Goal: Task Accomplishment & Management: Complete application form

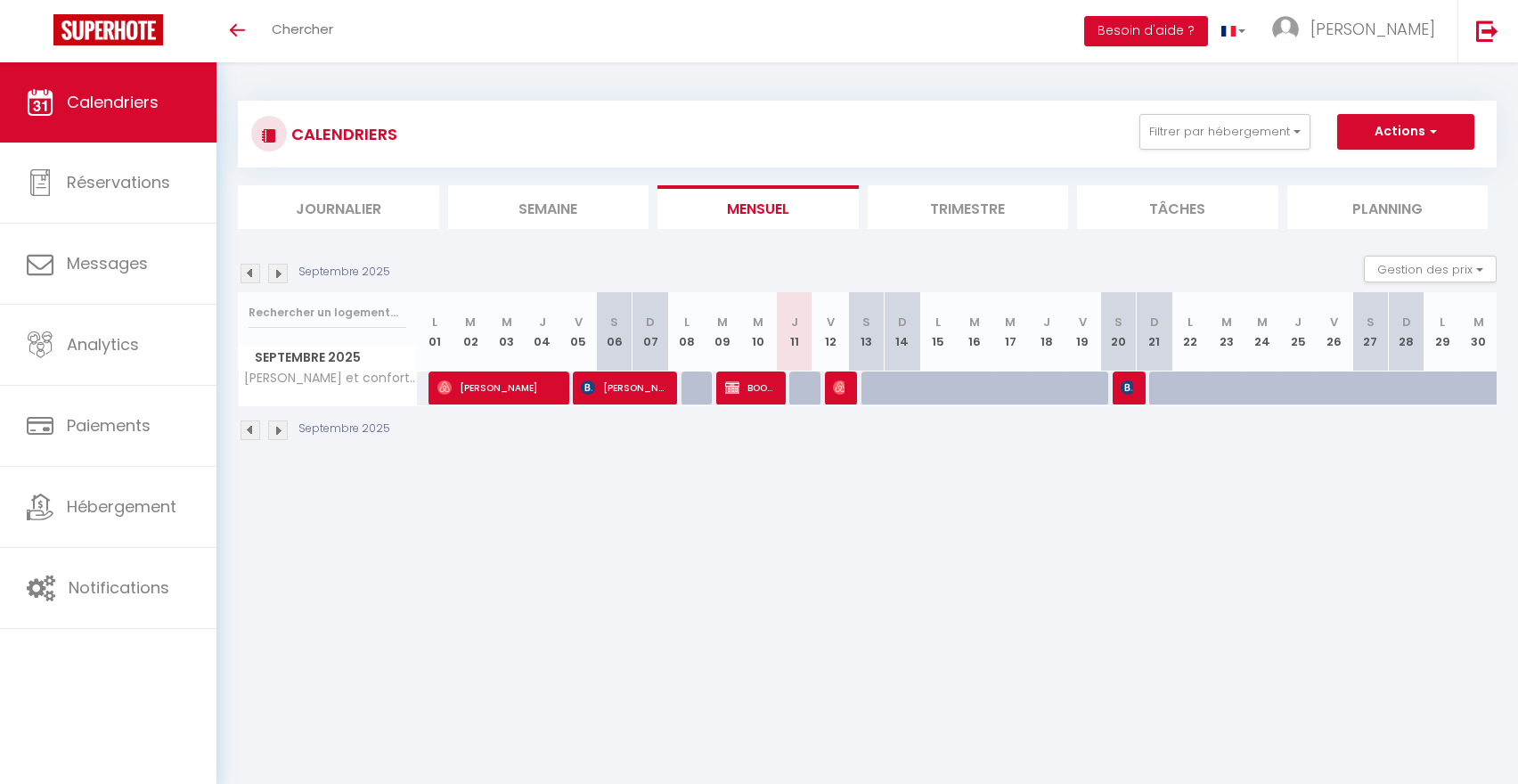
select select
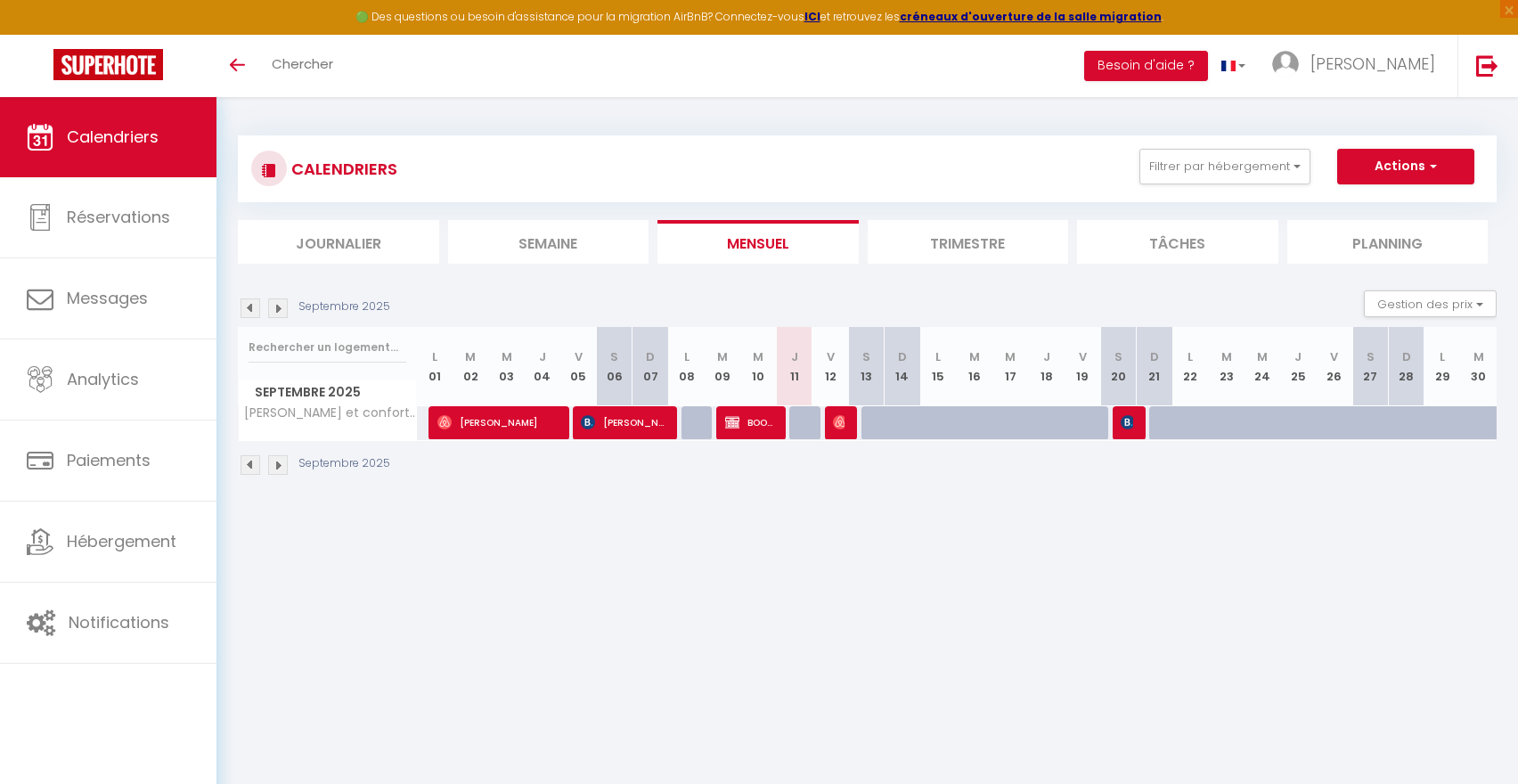
click at [1132, 417] on img at bounding box center [1128, 422] width 15 height 15
select select "OK"
select select "KO"
select select "0"
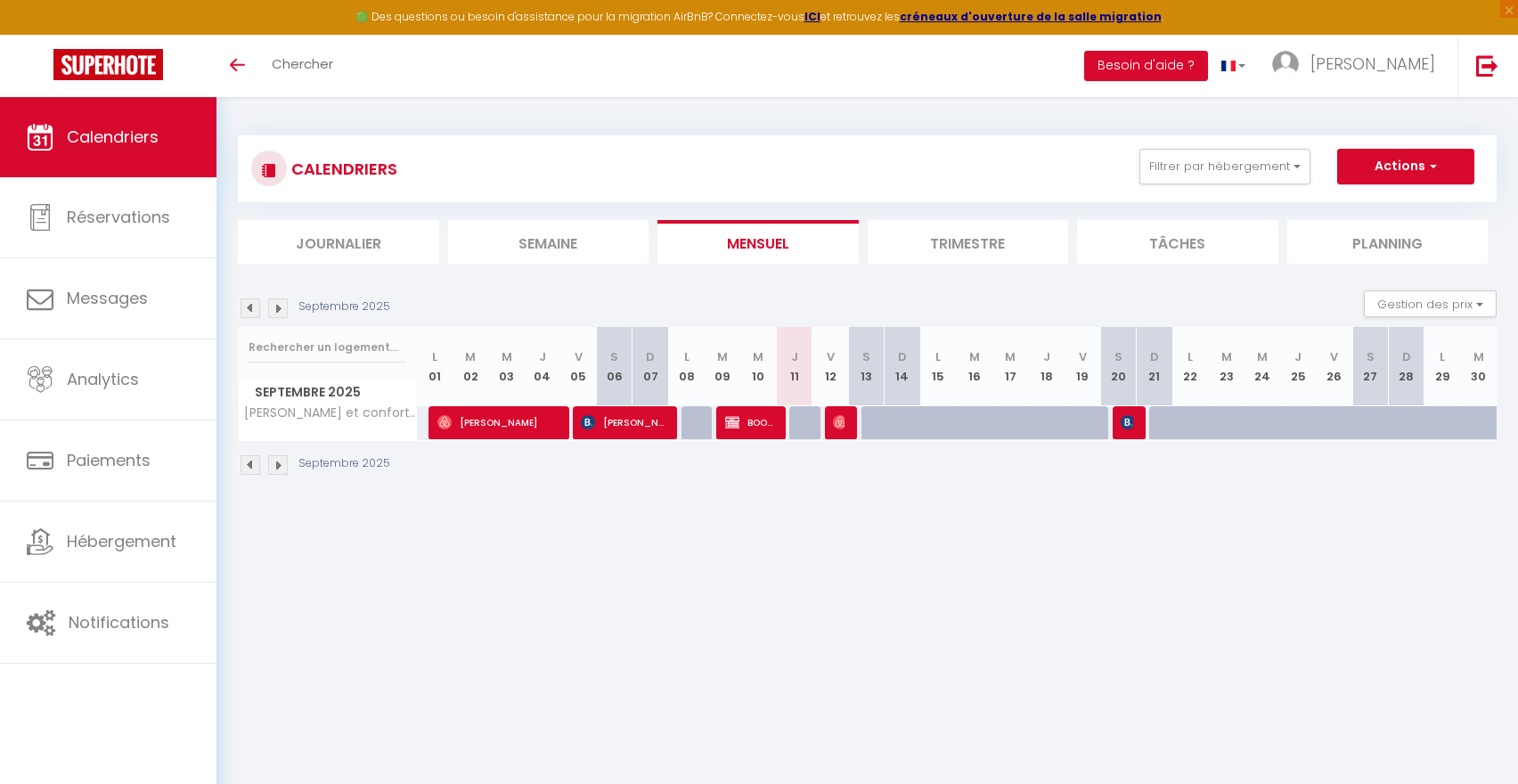
select select "1"
select select
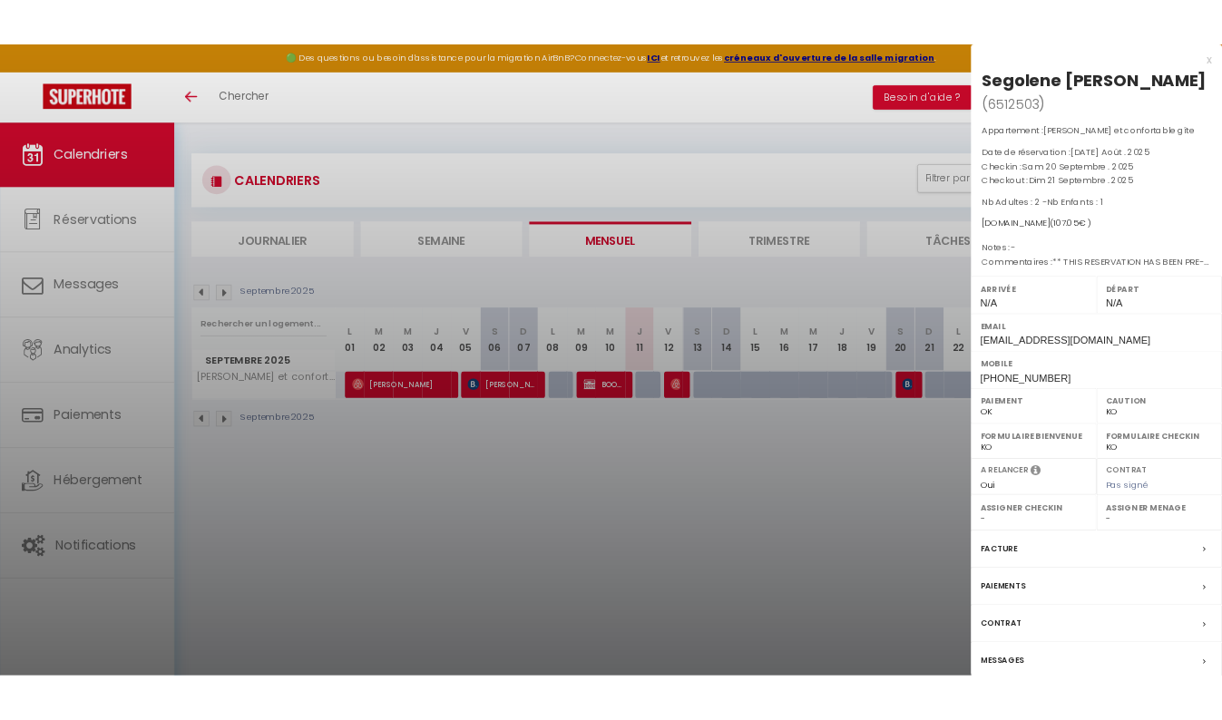
scroll to position [99, 0]
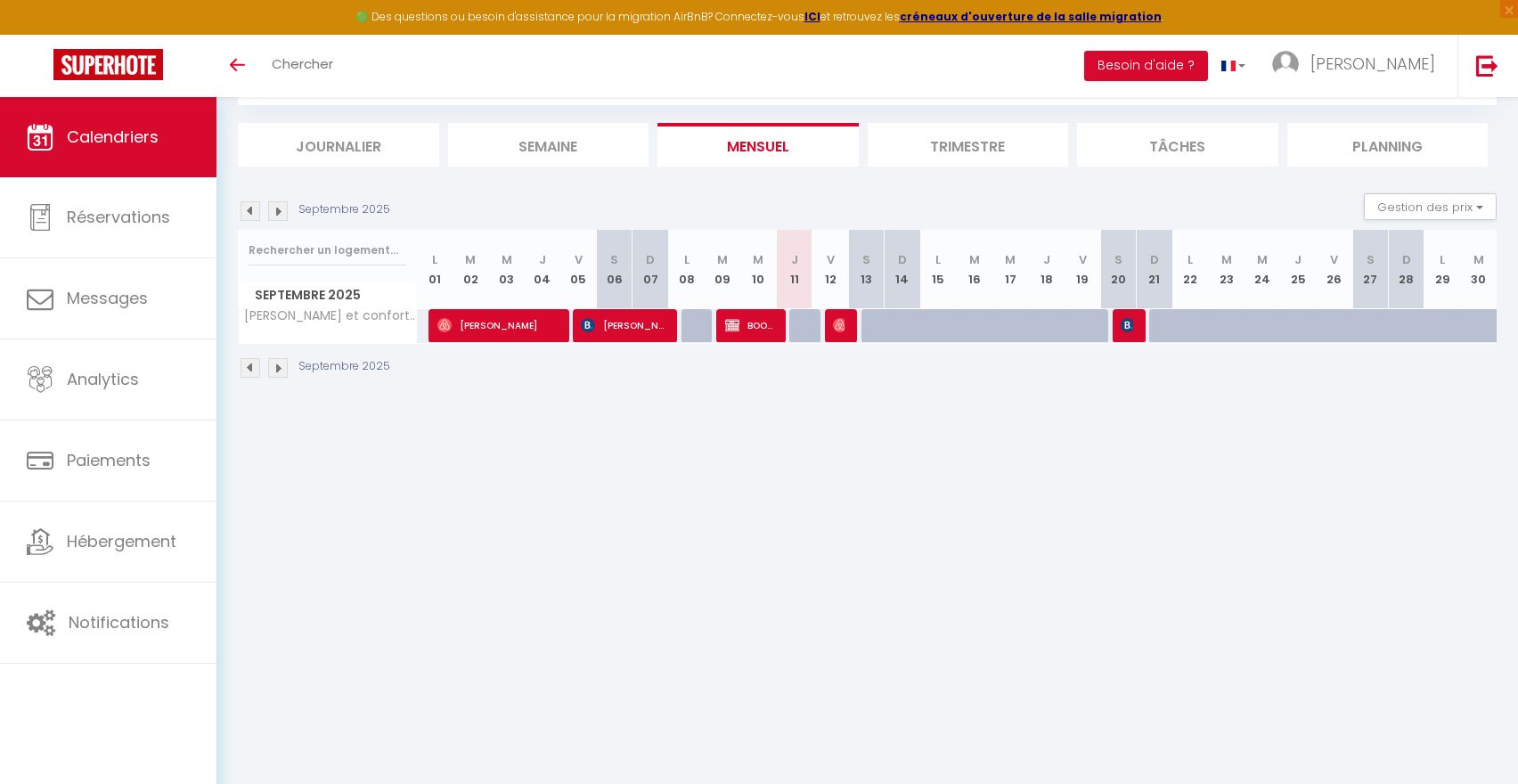
click at [1128, 327] on img at bounding box center [1128, 325] width 15 height 15
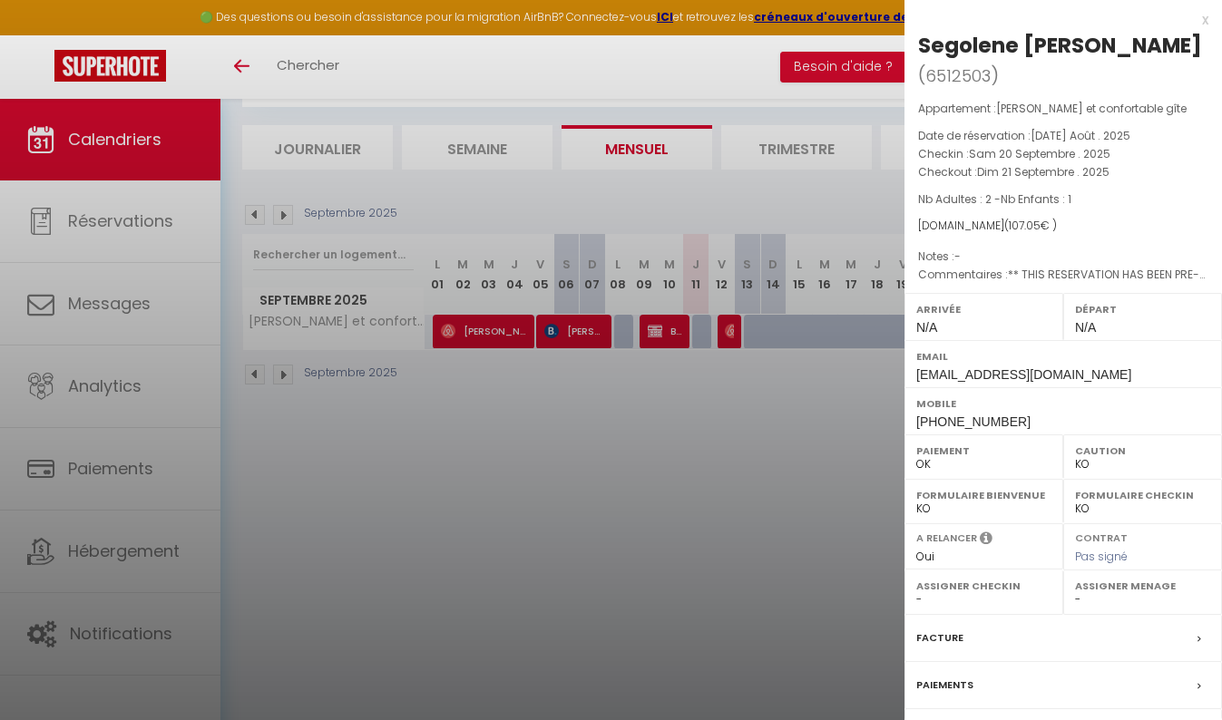
scroll to position [124, 0]
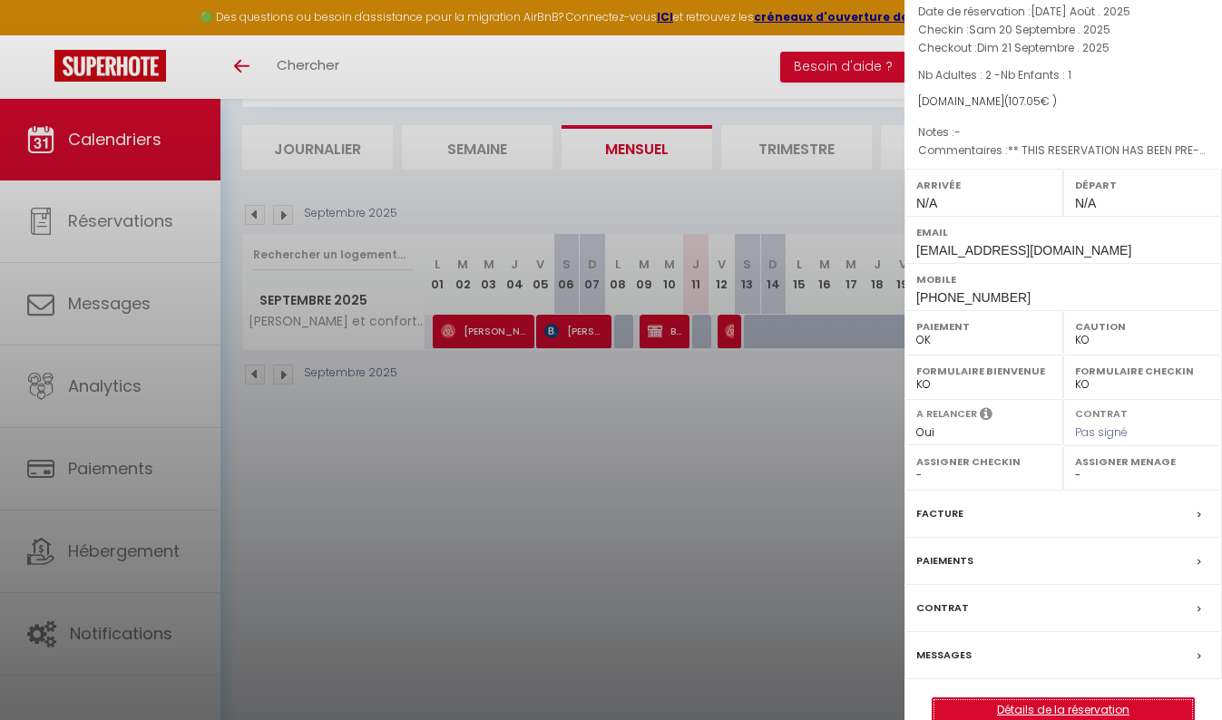
click at [1002, 698] on link "Détails de la réservation" at bounding box center [1062, 710] width 261 height 24
select select
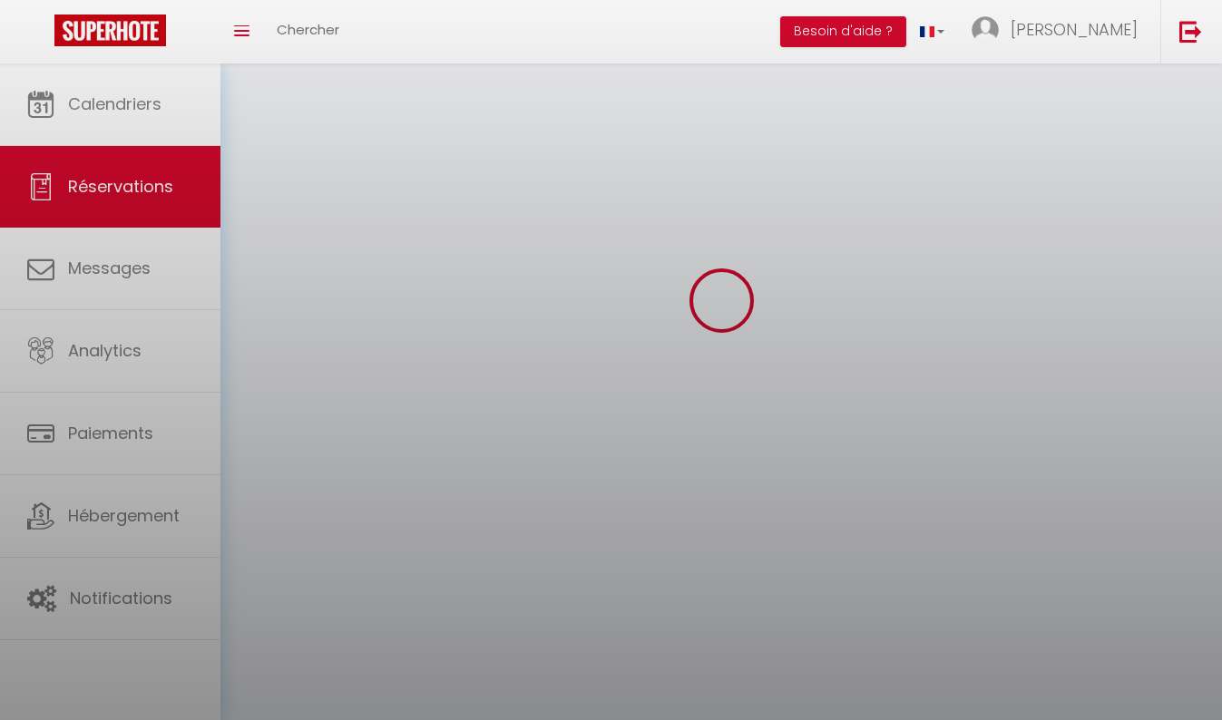
select select
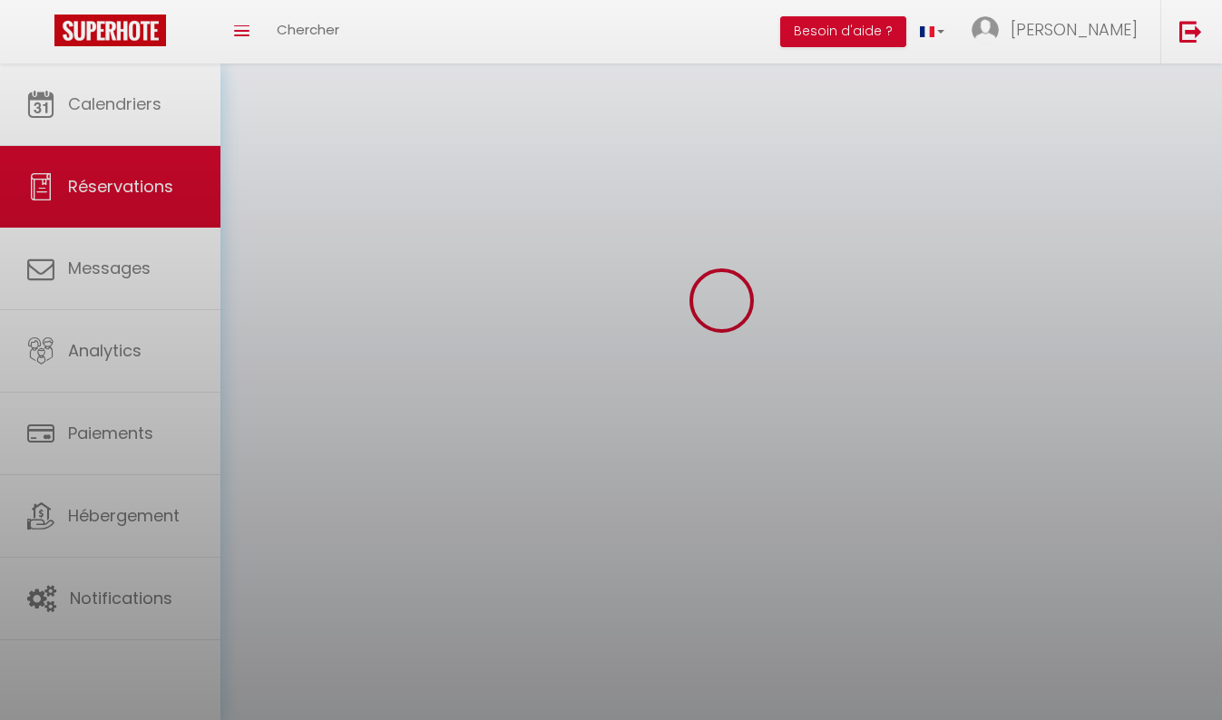
select select
checkbox input "false"
select select
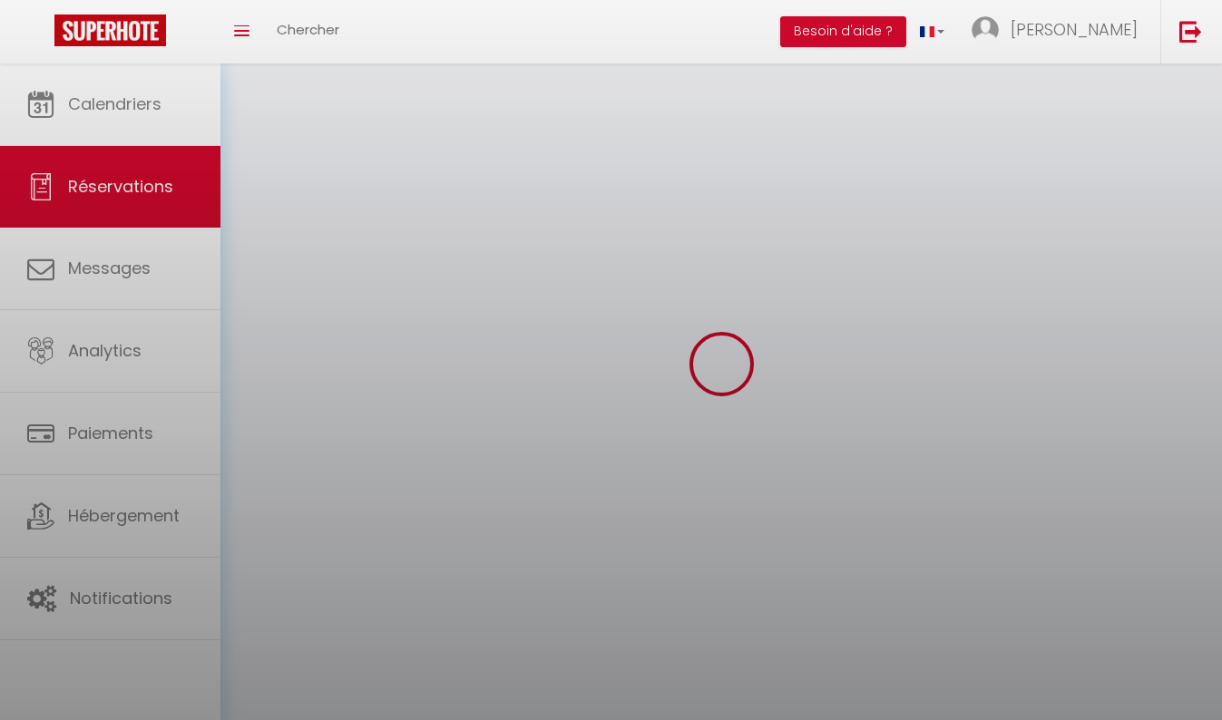
select select
checkbox input "false"
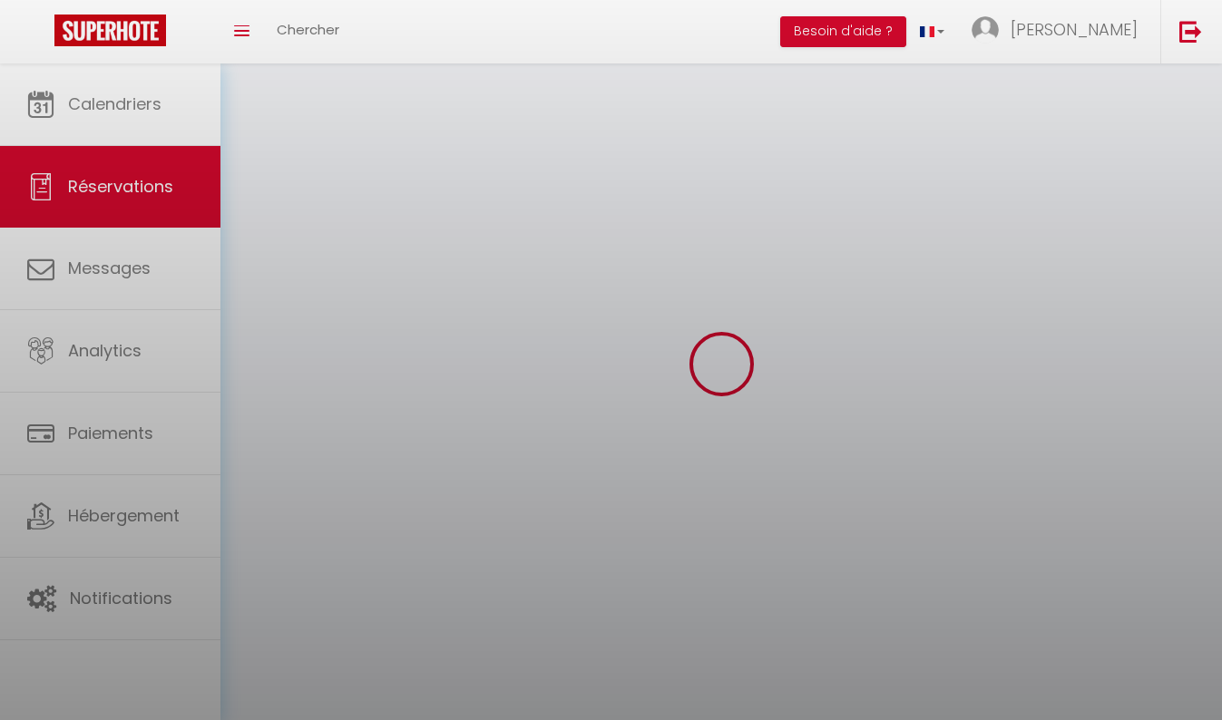
select select
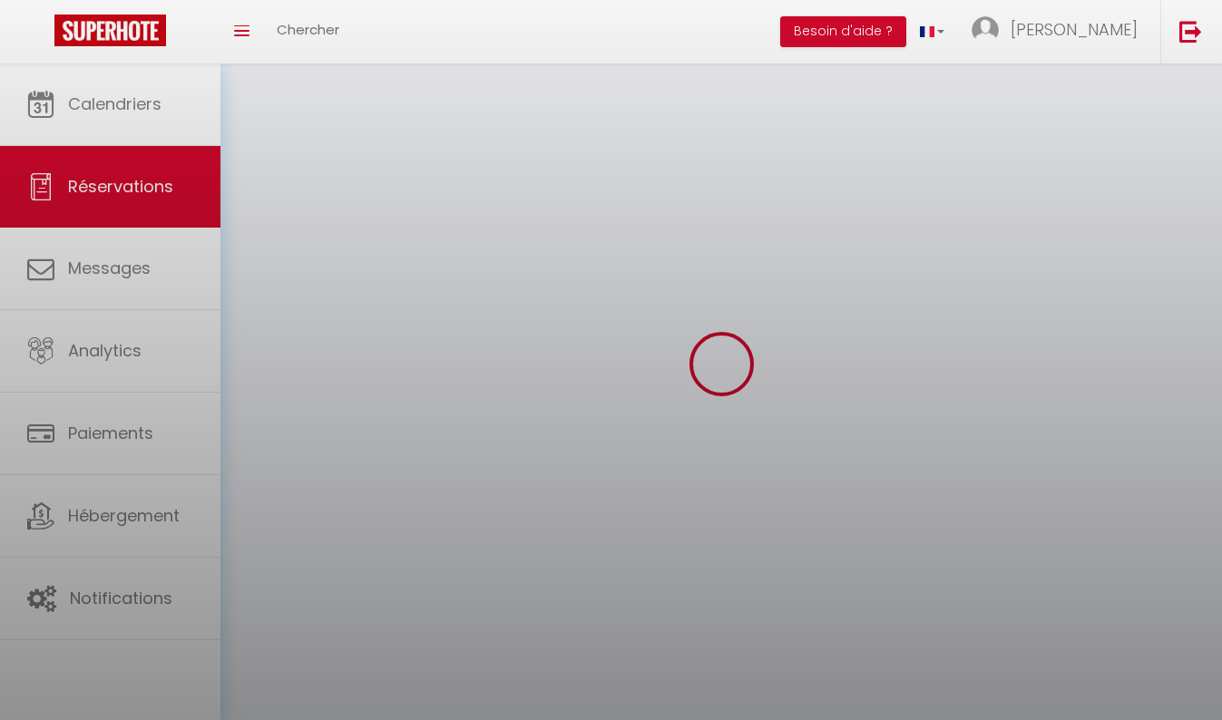
checkbox input "false"
select select
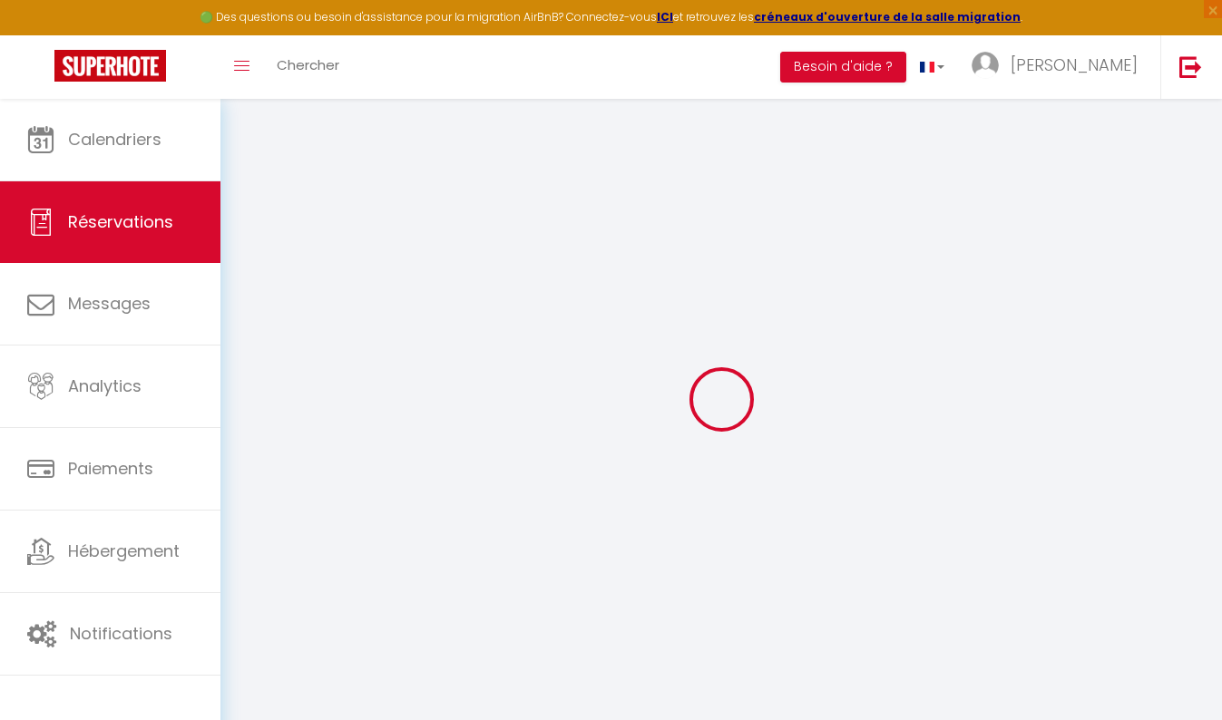
select select
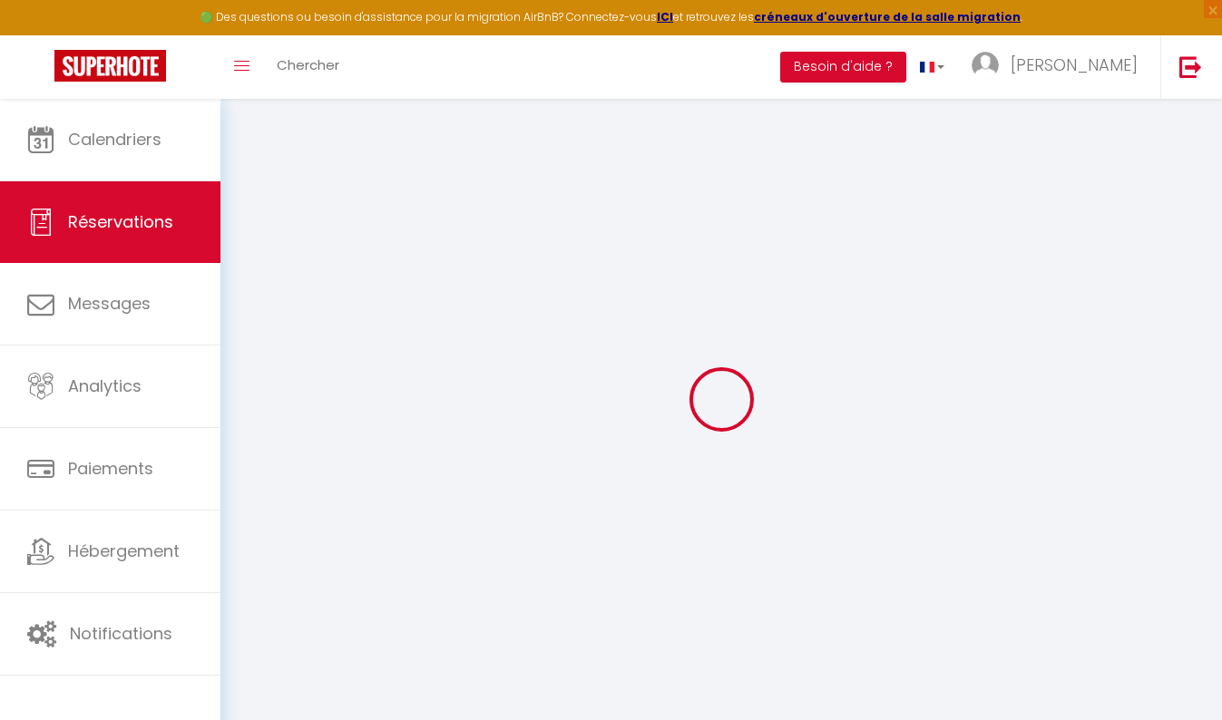
select select
checkbox input "false"
type input "Segolene"
type input "[PERSON_NAME]"
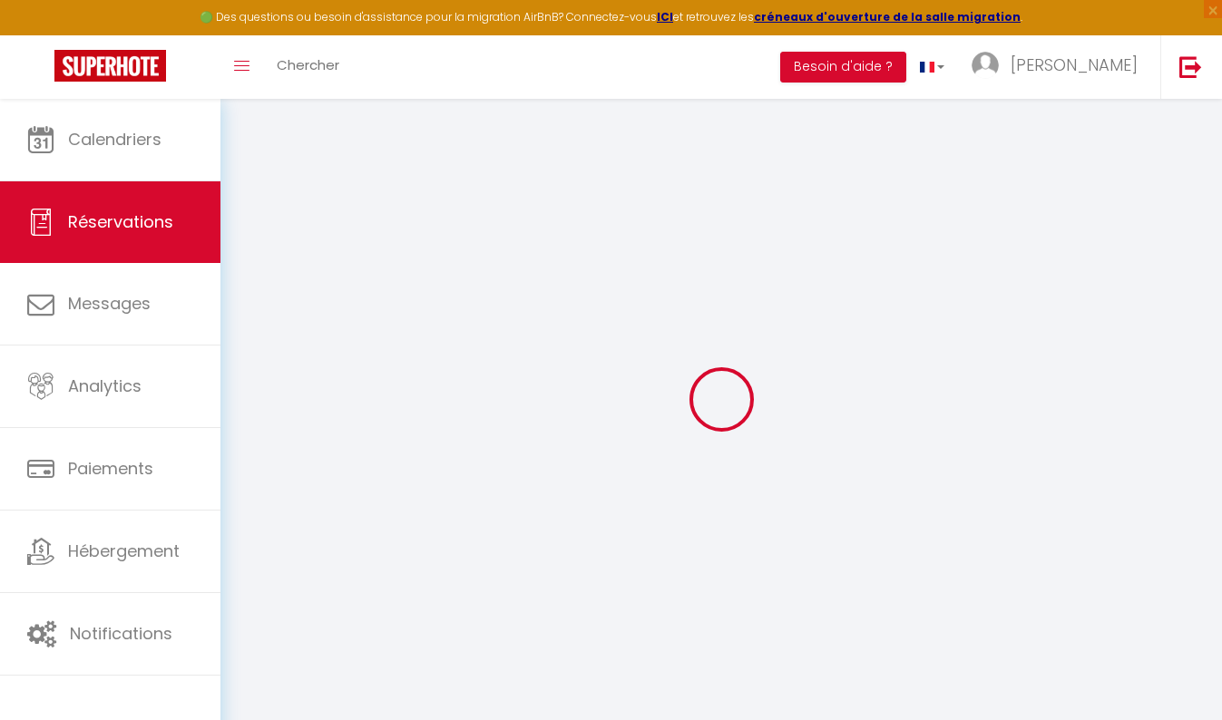
type input "[EMAIL_ADDRESS][DOMAIN_NAME]"
type input "[PHONE_NUMBER]"
type input "."
select select "FR"
type input "15.45"
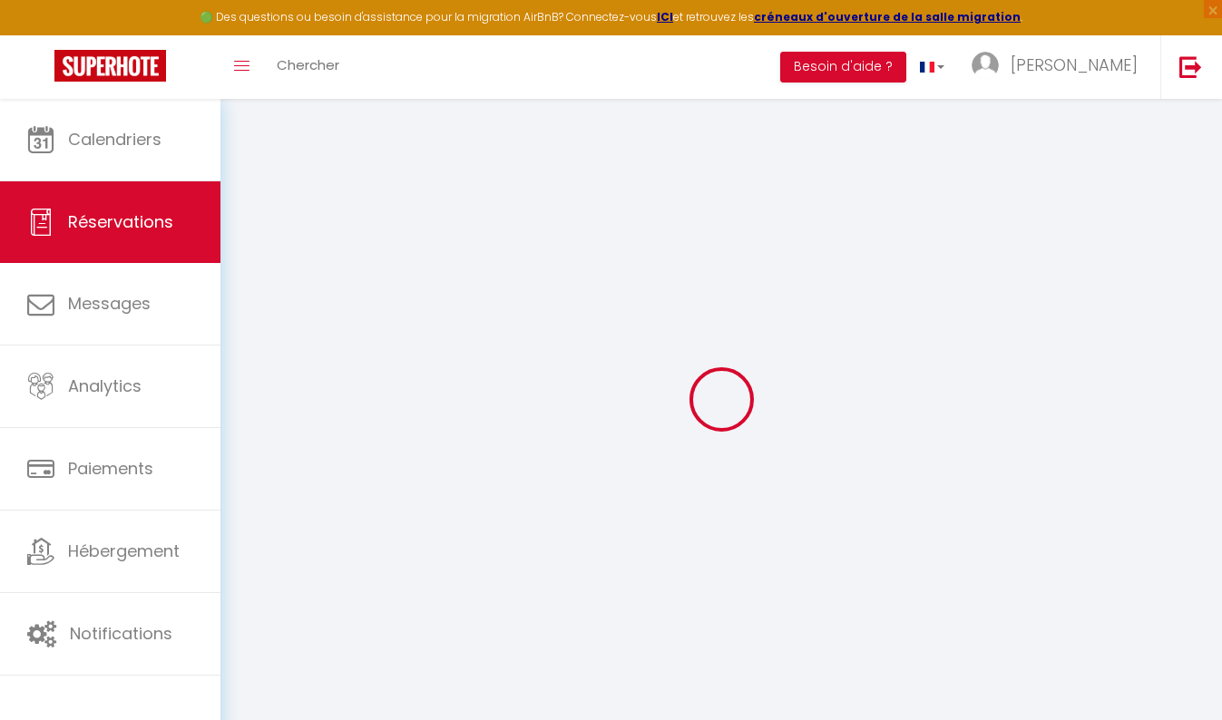
type input "1.5"
select select "68488"
select select "1"
select select
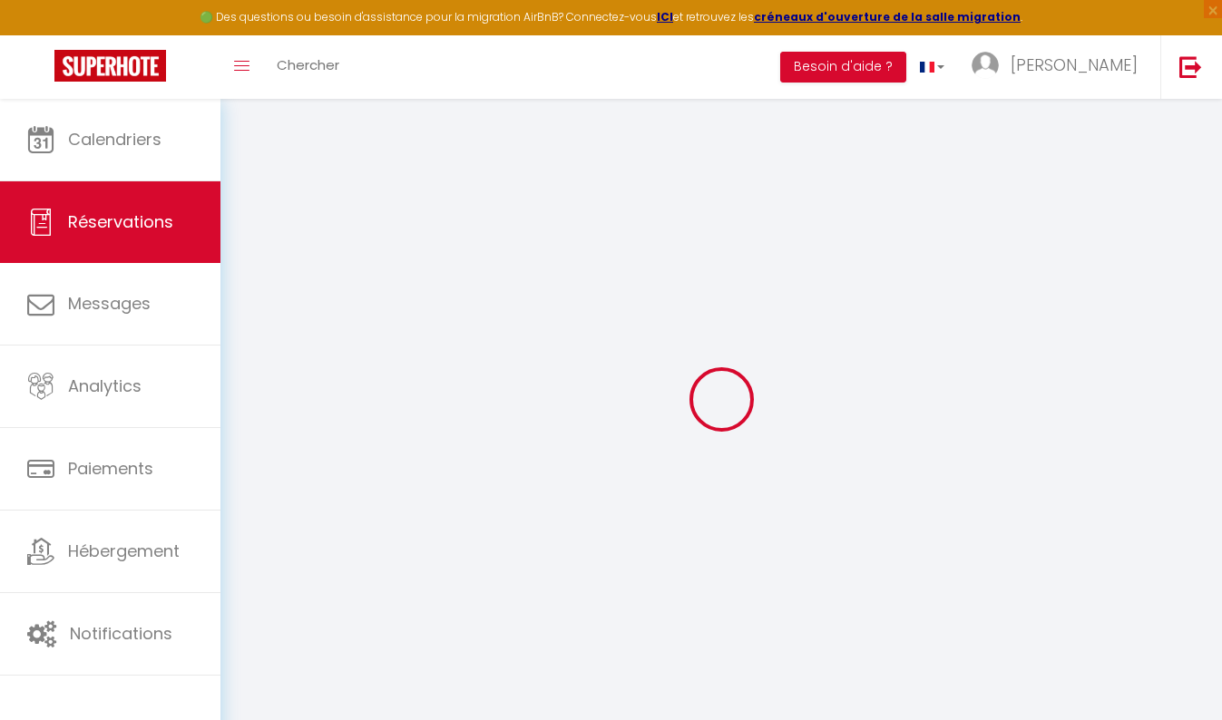
type input "2"
type input "1"
select select "12"
select select
type input "103"
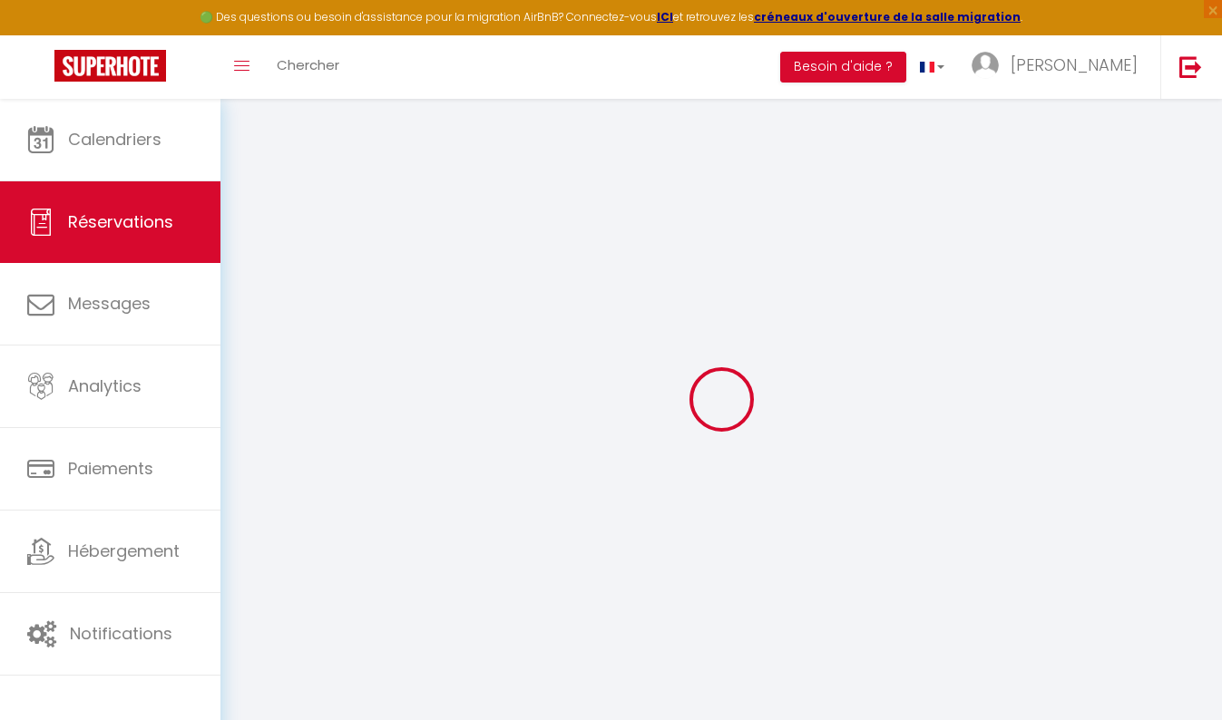
checkbox input "false"
type input "0"
select select "2"
type input "0"
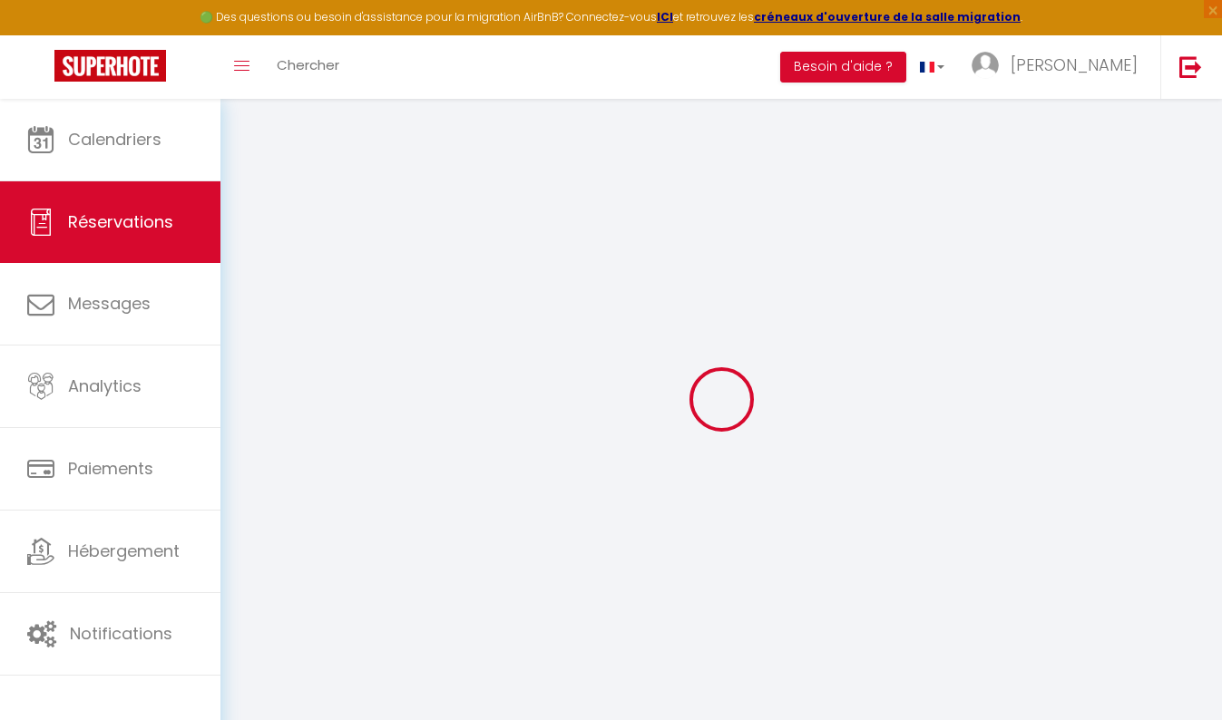
type input "0"
select select
select select "14"
checkbox input "false"
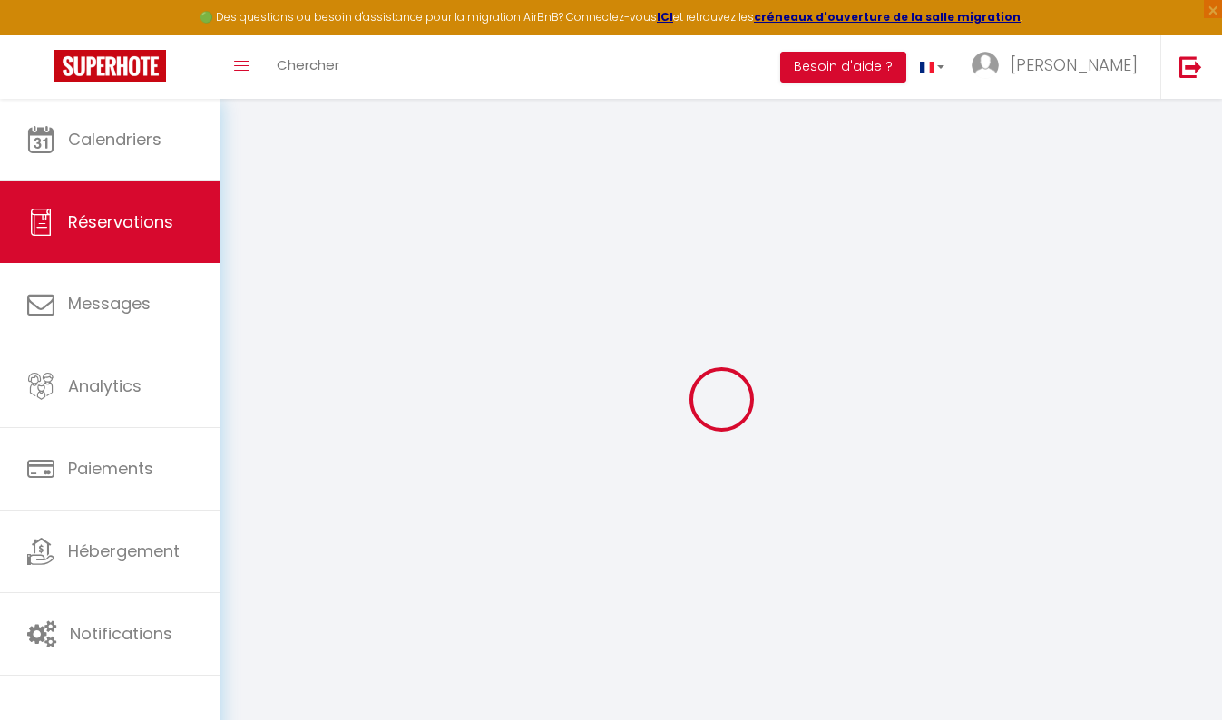
select select
checkbox input "false"
select select
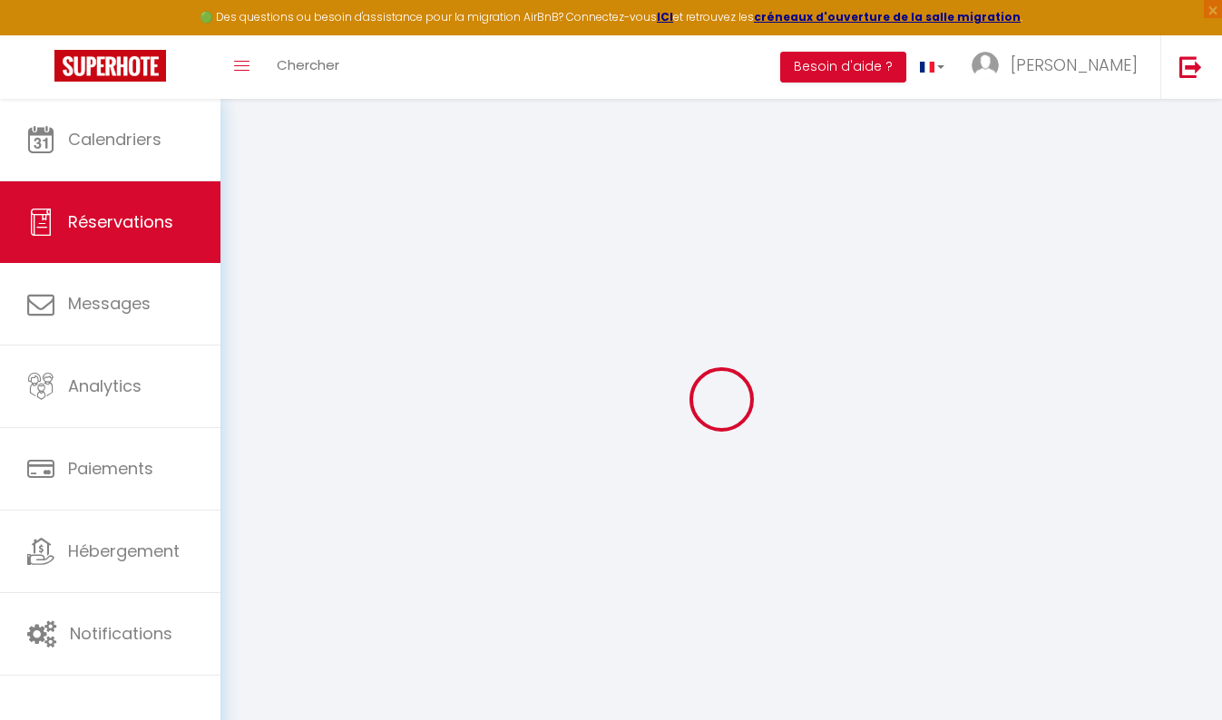
checkbox input "false"
select select
checkbox input "false"
type textarea "** THIS RESERVATION HAS BEEN PRE-PAID ** BOOKING NOTE : Payment charge is EUR 1…"
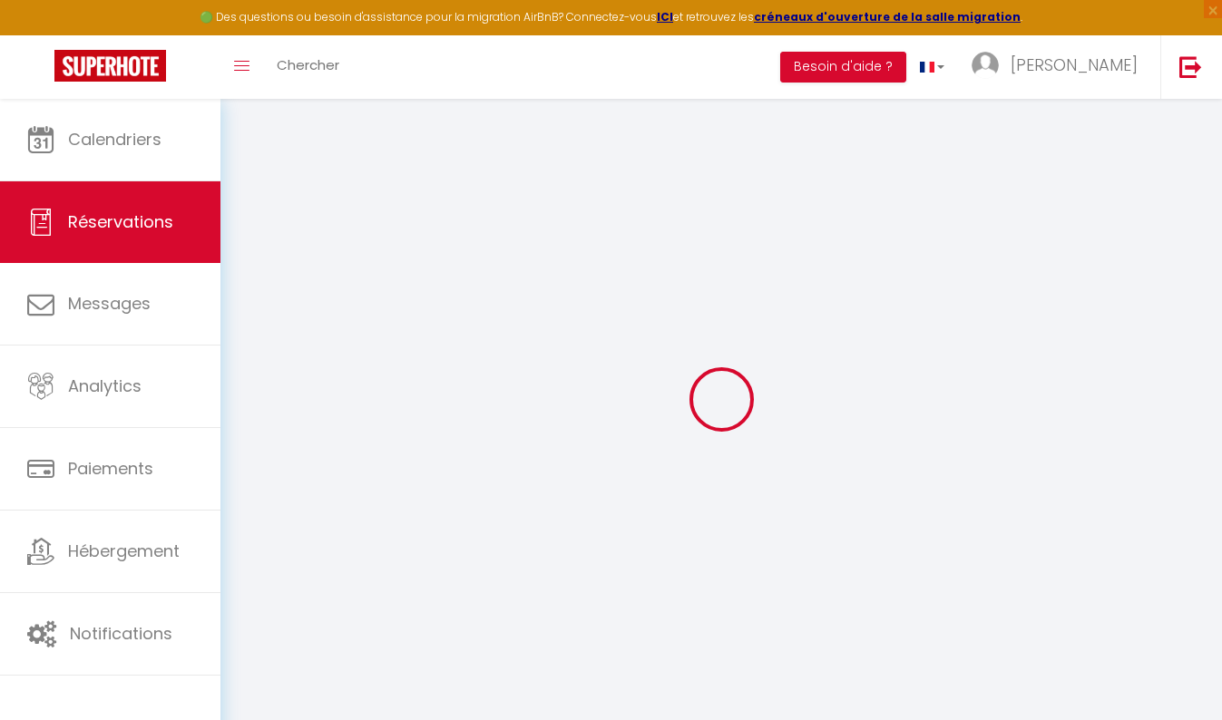
type input "4.05"
select select
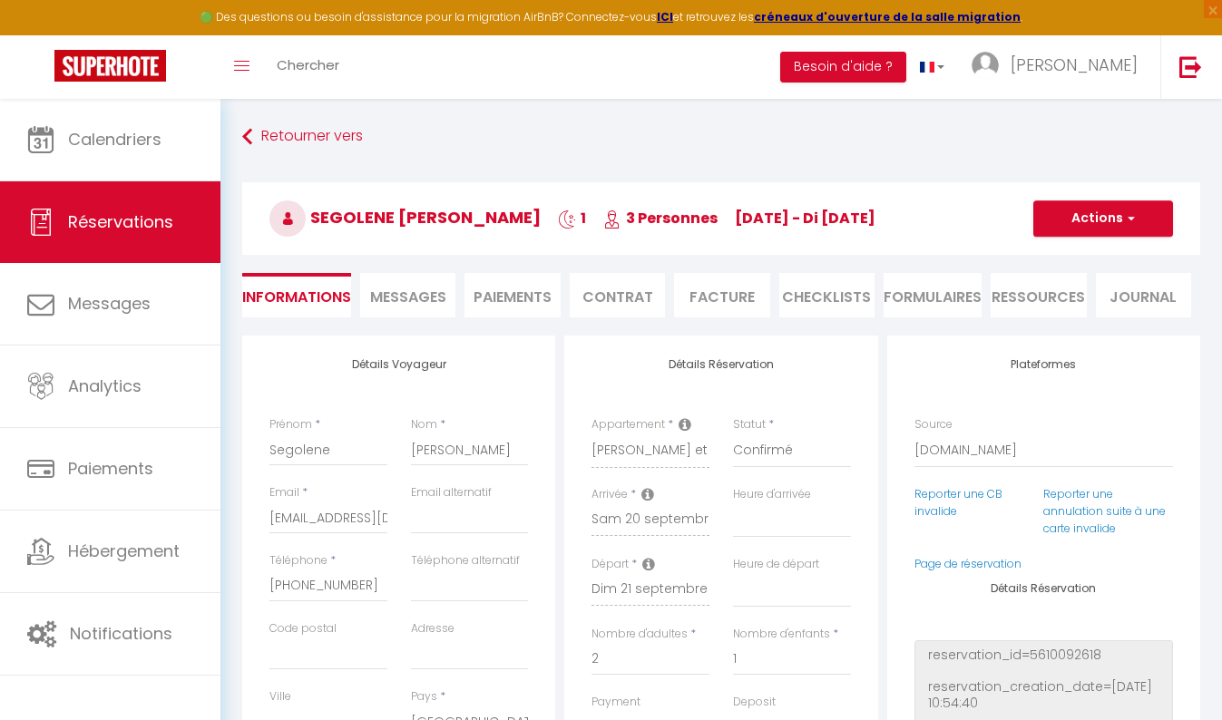
checkbox input "false"
select select
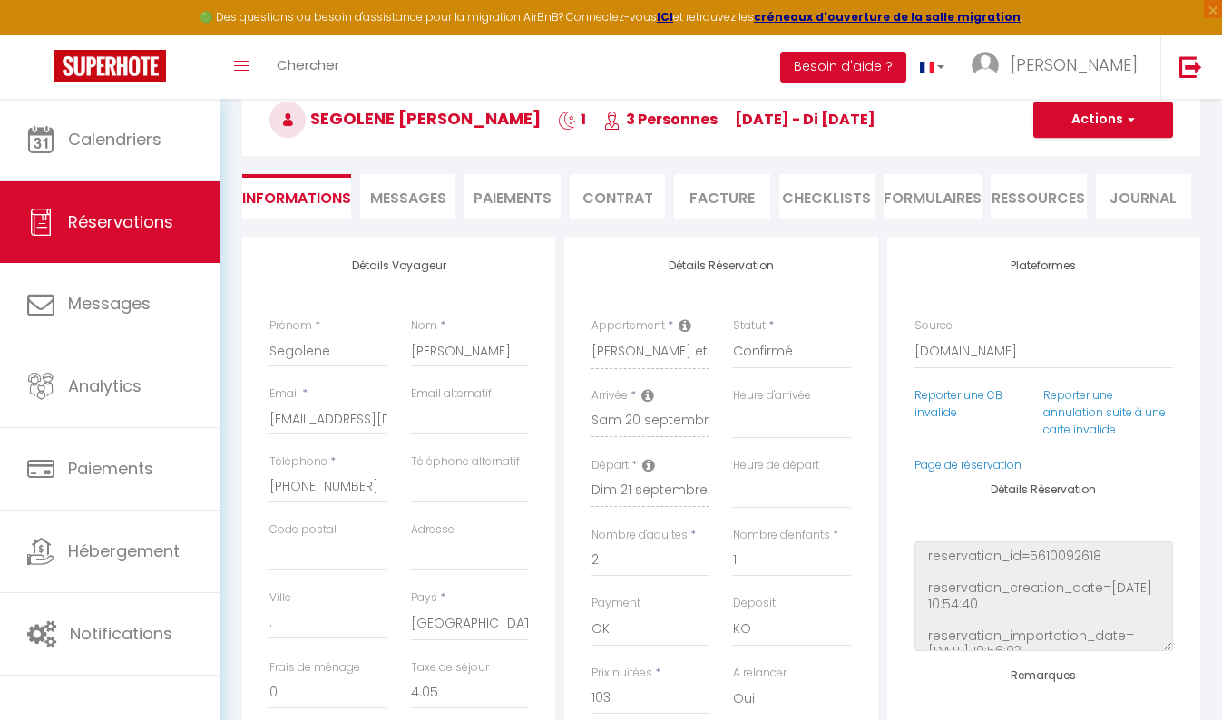
scroll to position [133, 0]
